Goal: Find specific fact: Find specific fact

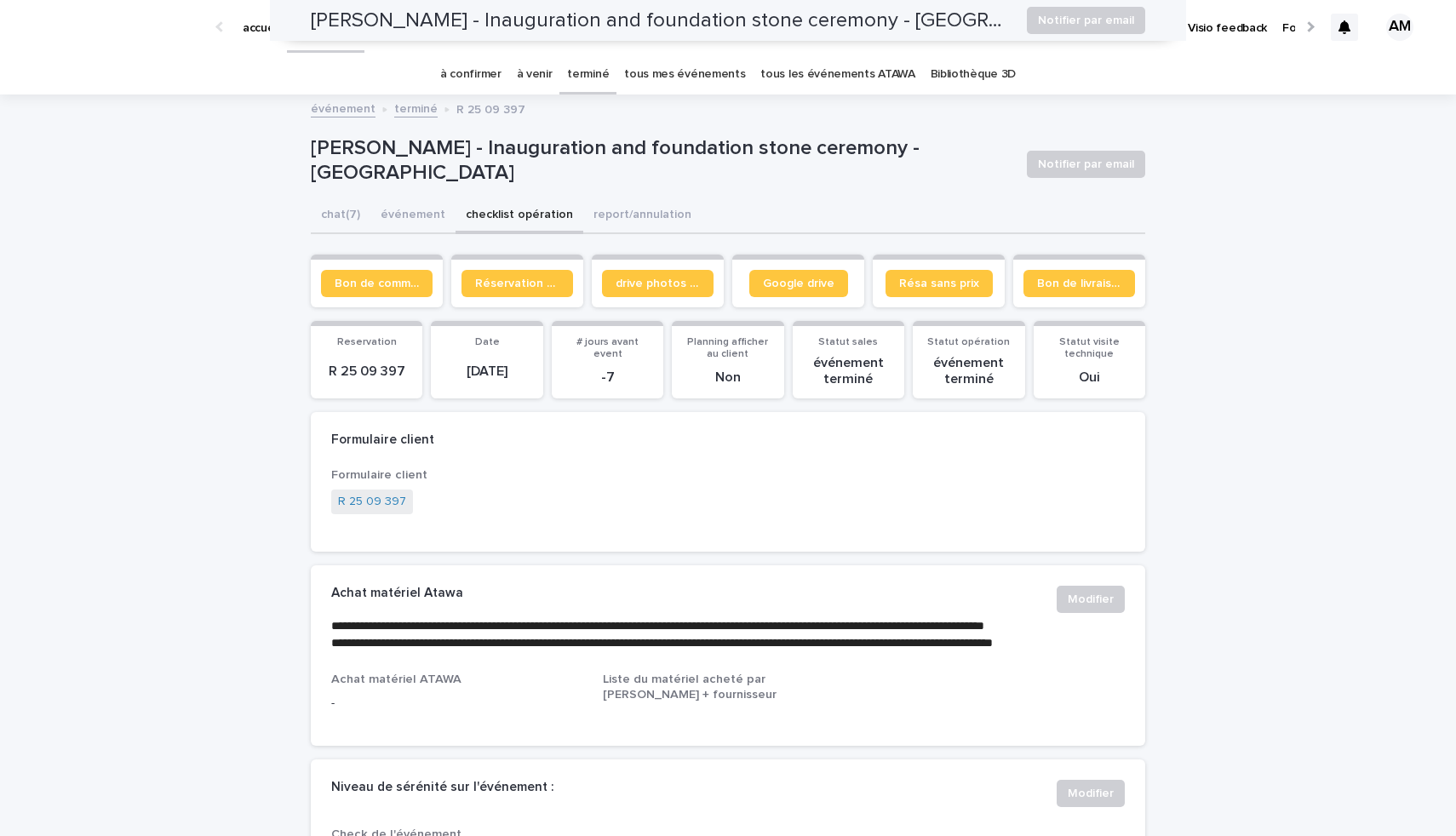
scroll to position [1585, 0]
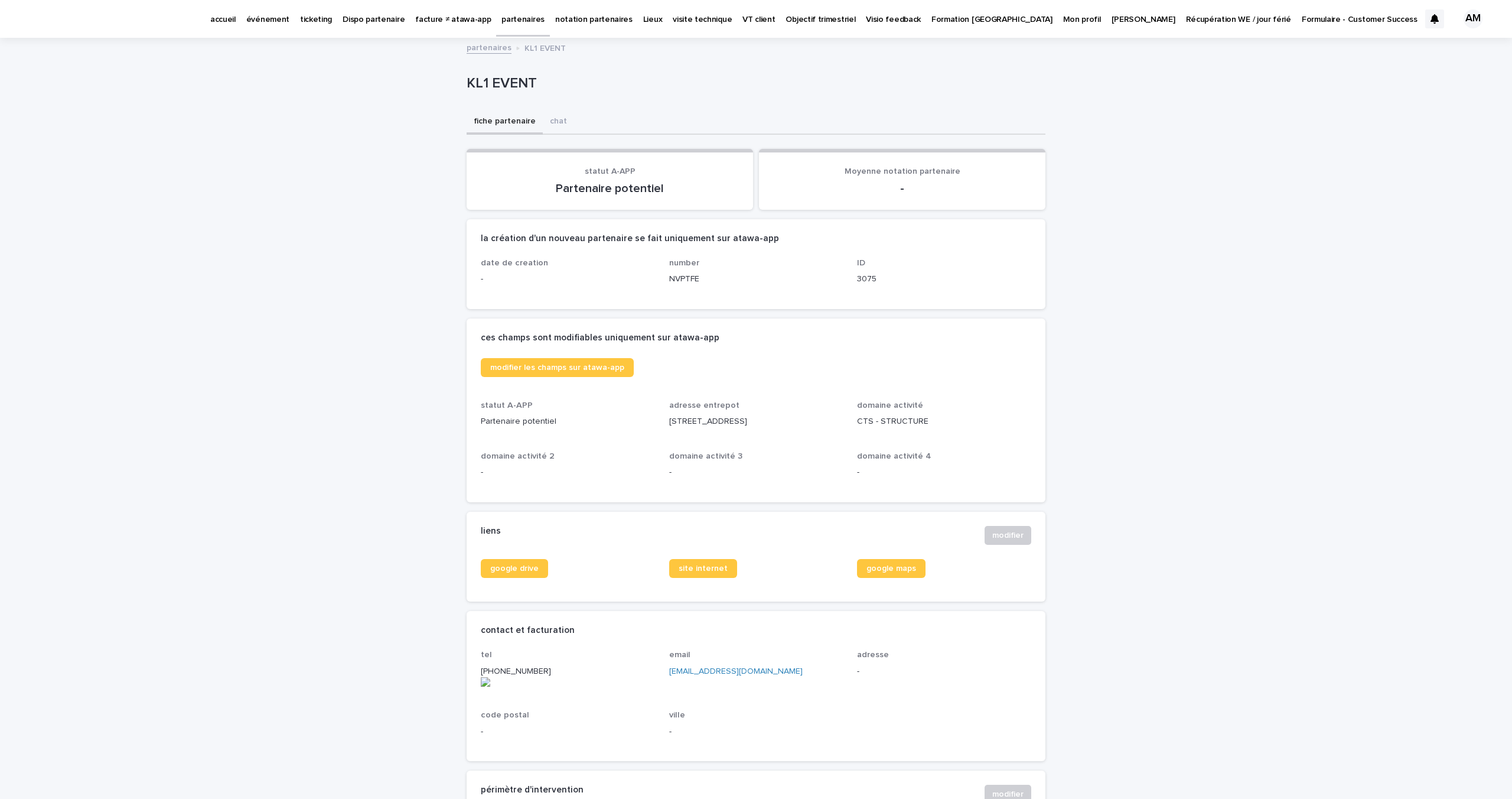
click at [506, 20] on p "partenaires" at bounding box center [523, 12] width 43 height 25
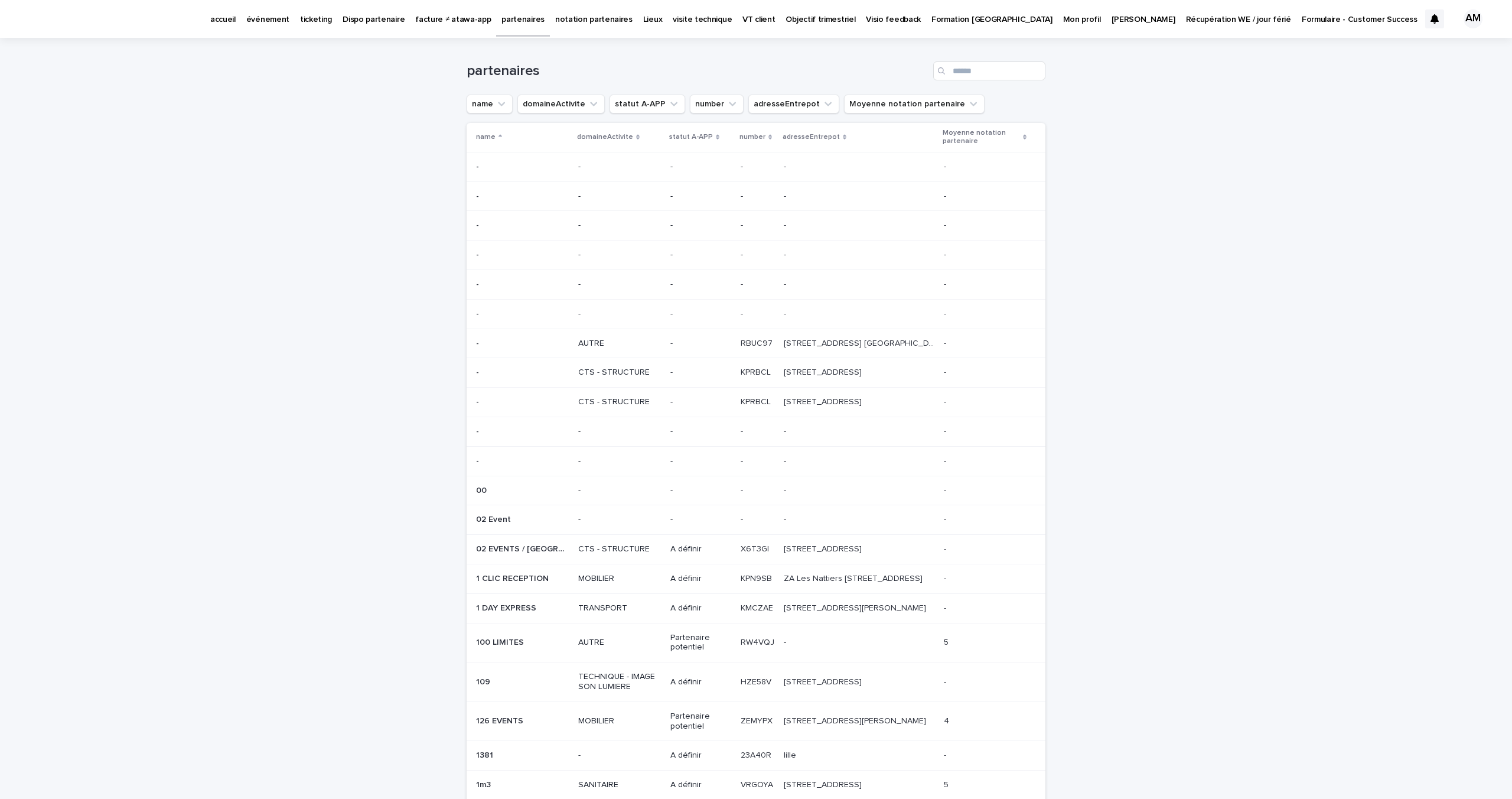
click at [946, 75] on div "Search" at bounding box center [943, 71] width 19 height 19
click at [953, 74] on input "Search" at bounding box center [989, 71] width 112 height 19
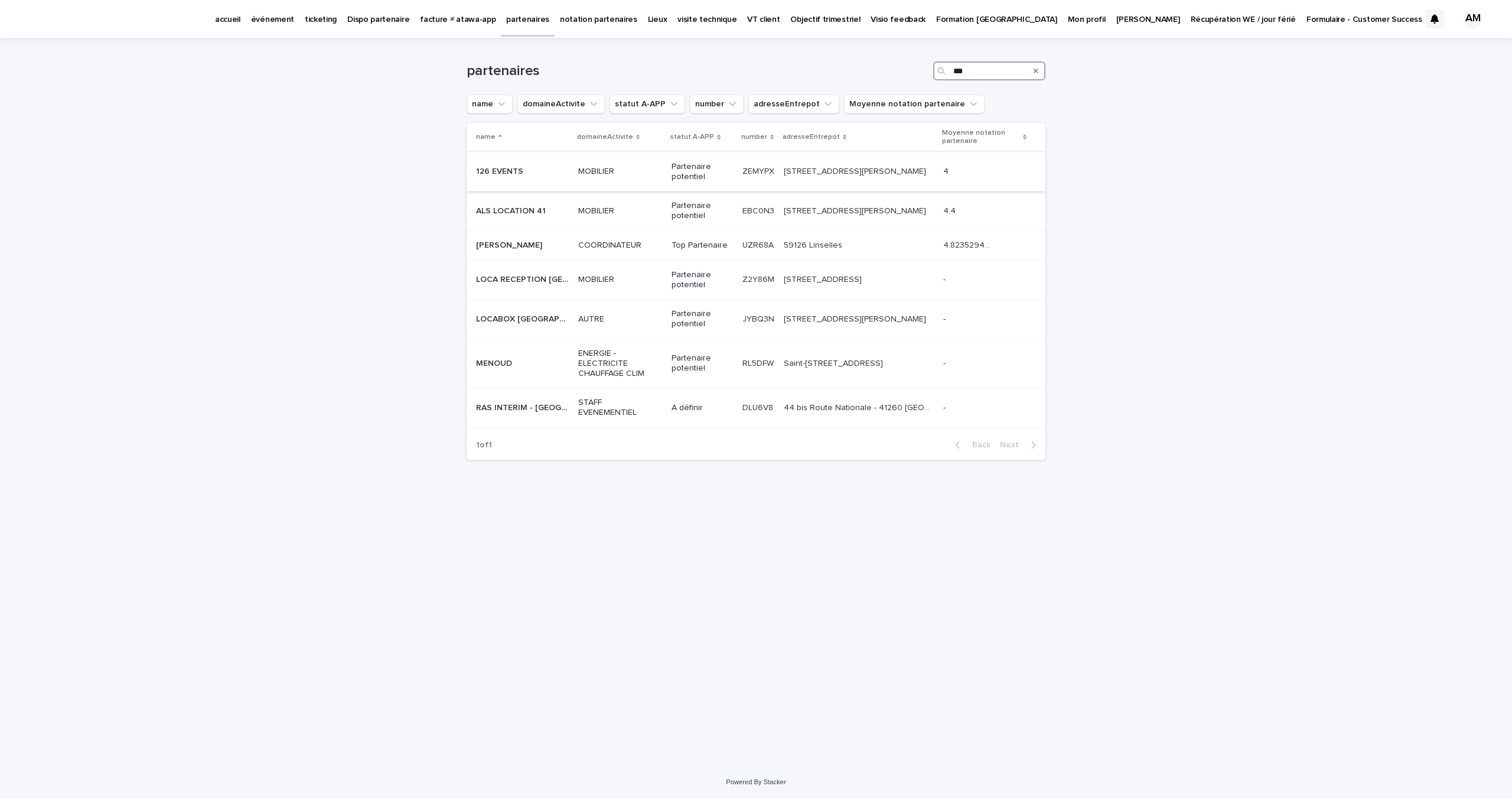
type input "***"
click at [553, 158] on td "126 EVENTS 126 EVENTS" at bounding box center [520, 172] width 107 height 40
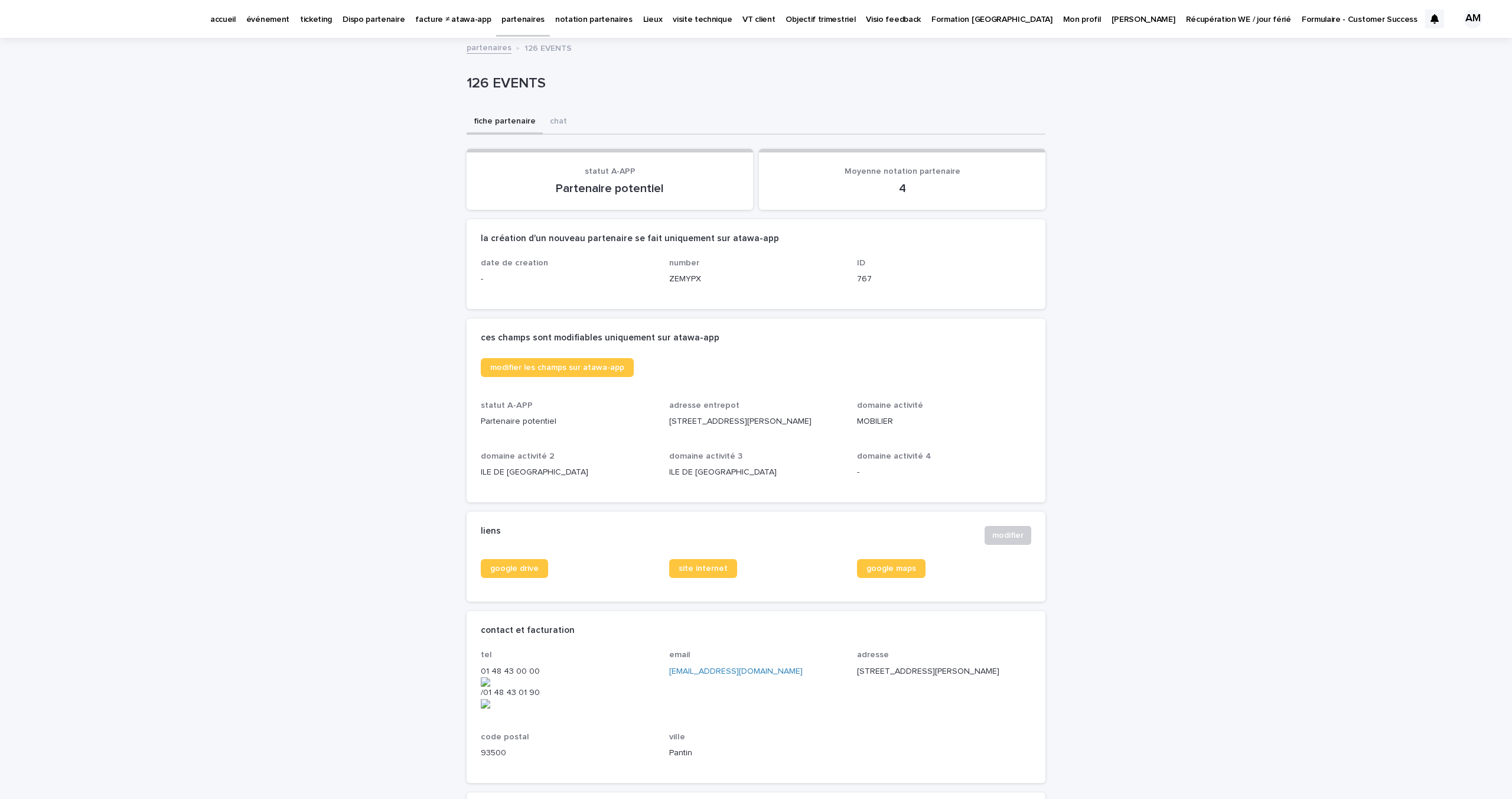
drag, startPoint x: 655, startPoint y: 423, endPoint x: 831, endPoint y: 429, distance: 176.1
click at [831, 429] on div "modifier les champs sur atawa-app statut A-APP Partenaire potentiel adresse ent…" at bounding box center [756, 423] width 550 height 130
click at [831, 429] on div "adresse entrepot [STREET_ADDRESS][PERSON_NAME]" at bounding box center [756, 418] width 174 height 37
drag, startPoint x: 835, startPoint y: 420, endPoint x: 665, endPoint y: 422, distance: 170.0
click at [669, 422] on p "[STREET_ADDRESS][PERSON_NAME]" at bounding box center [756, 422] width 174 height 12
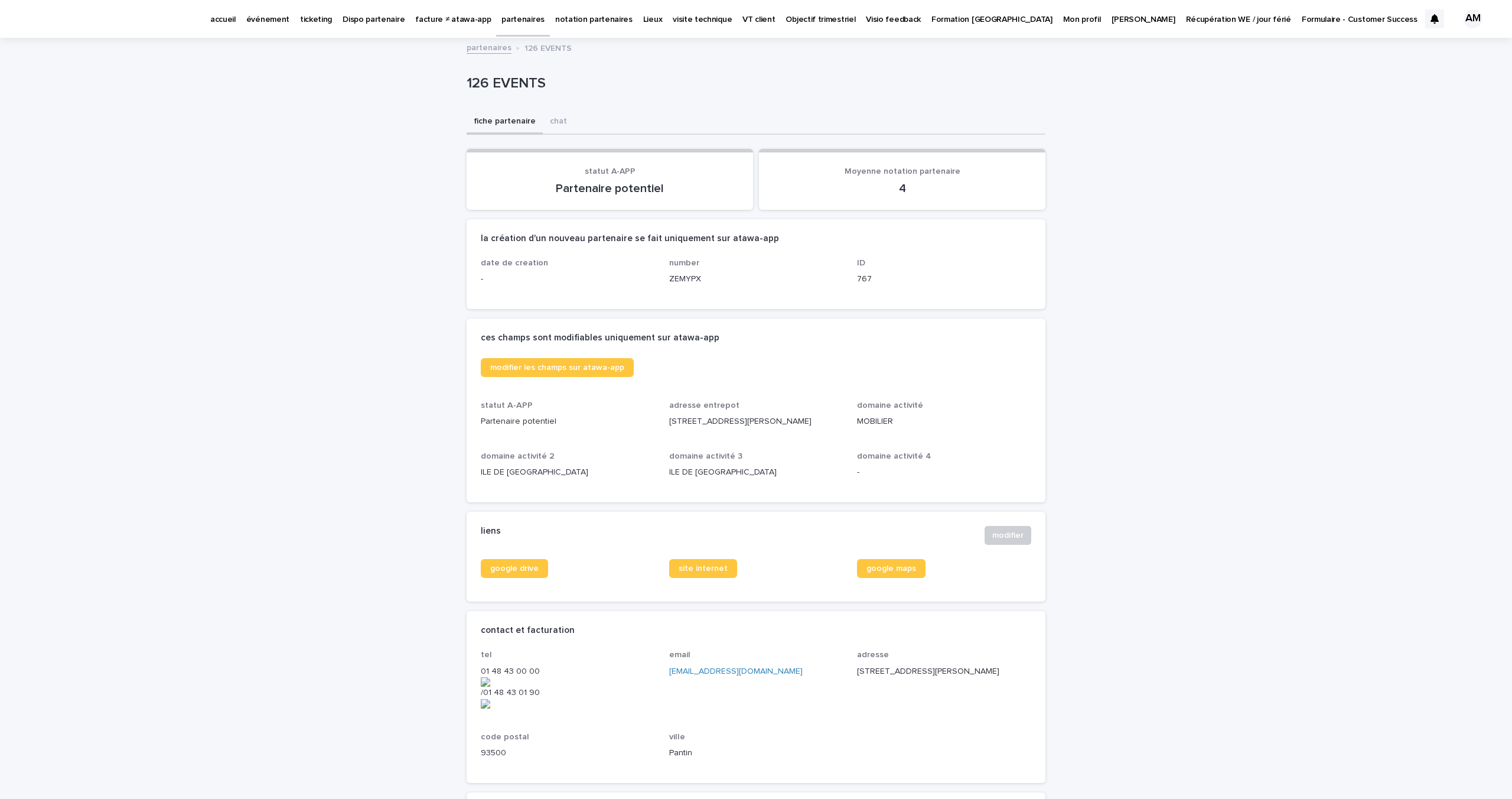
copy p "[STREET_ADDRESS][PERSON_NAME]"
